Goal: Task Accomplishment & Management: Use online tool/utility

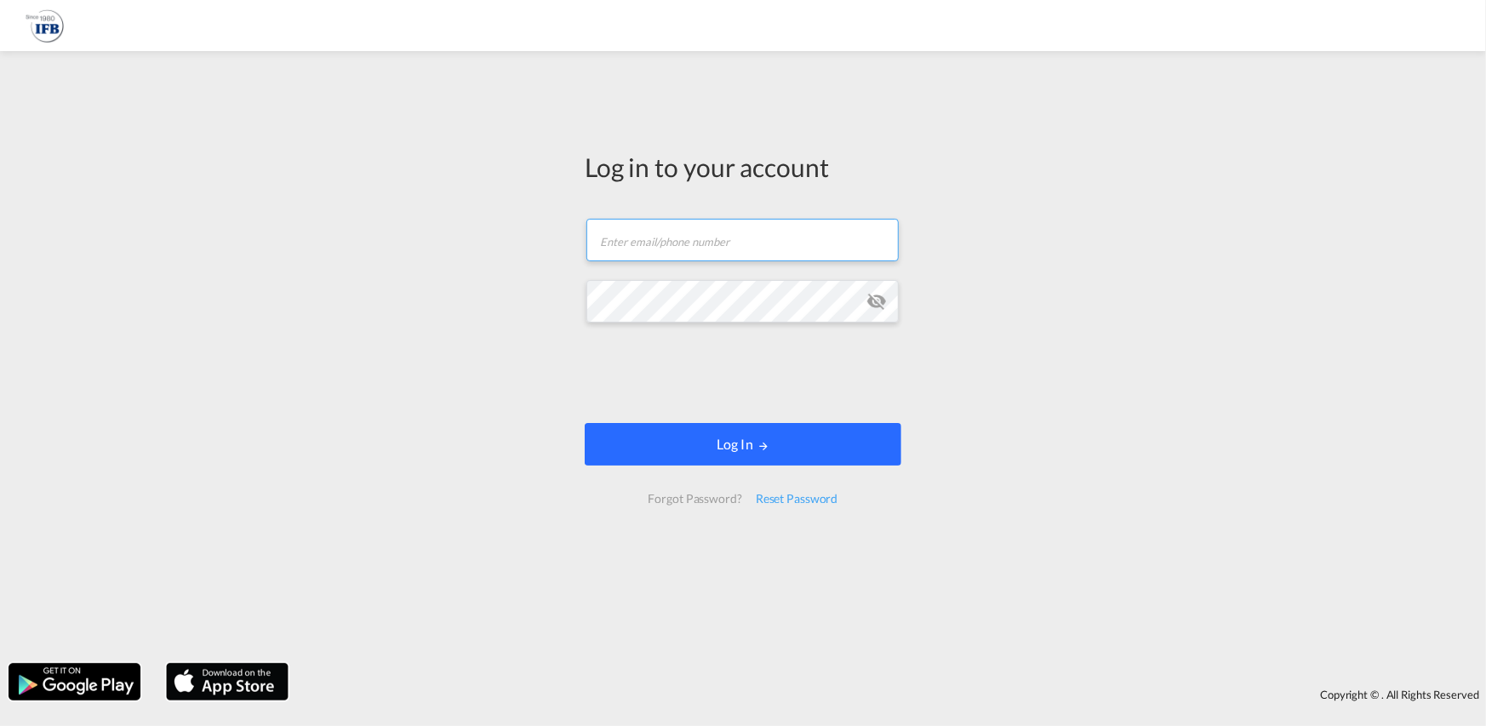
type input "[PERSON_NAME][EMAIL_ADDRESS][PERSON_NAME][DOMAIN_NAME]"
click at [775, 442] on button "Log In" at bounding box center [743, 444] width 317 height 43
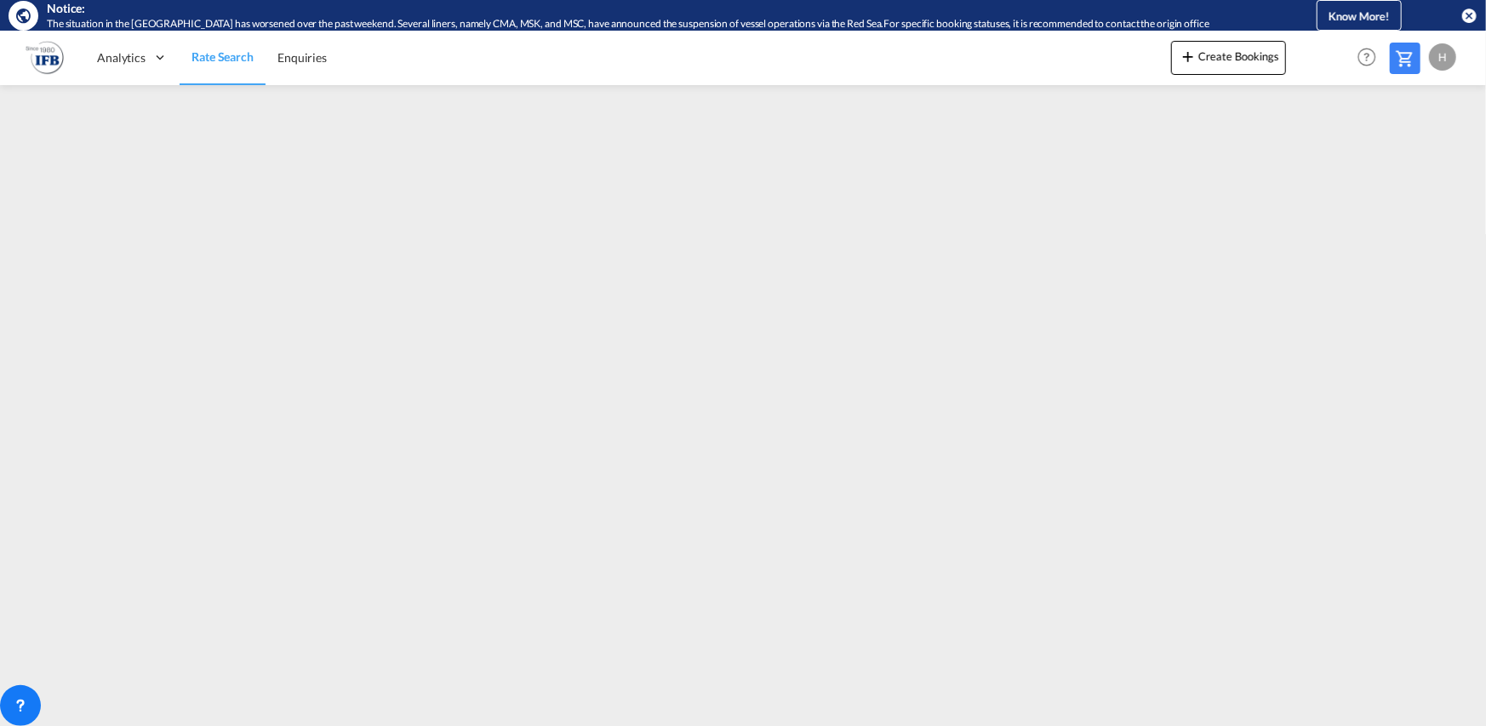
click at [1475, 13] on md-icon "icon-close-circle" at bounding box center [1469, 15] width 17 height 17
